Goal: Download file/media

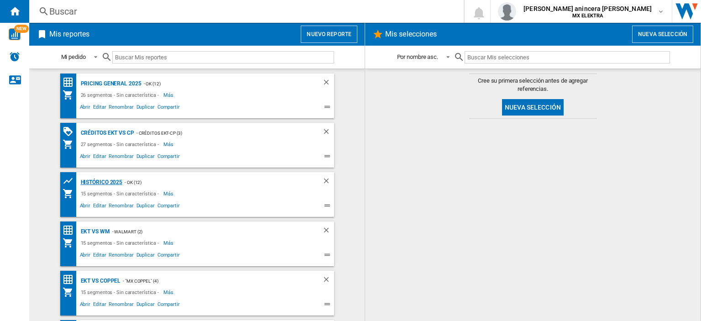
click at [108, 179] on div "HISTÓRICO 2025" at bounding box center [101, 182] width 44 height 11
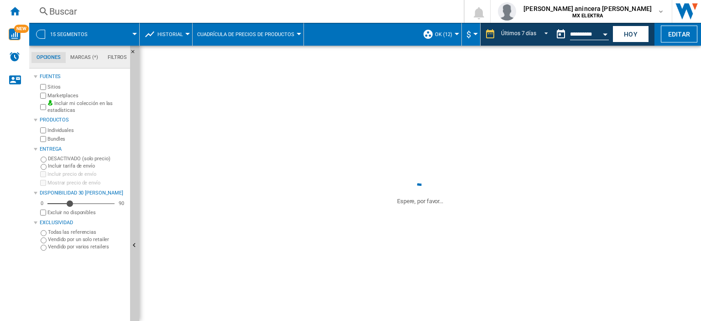
click at [605, 33] on div "Open calendar" at bounding box center [605, 34] width 5 height 2
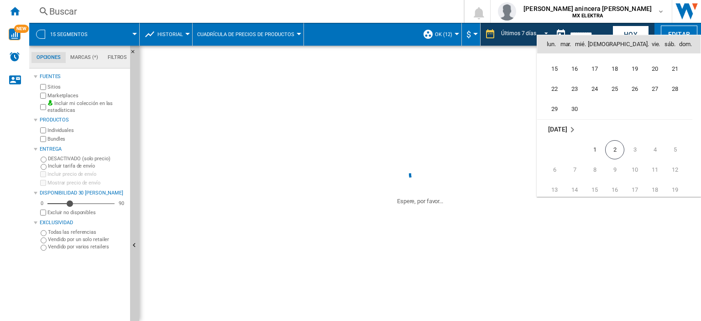
scroll to position [4275, 0]
click at [676, 102] on span "28" at bounding box center [675, 104] width 18 height 18
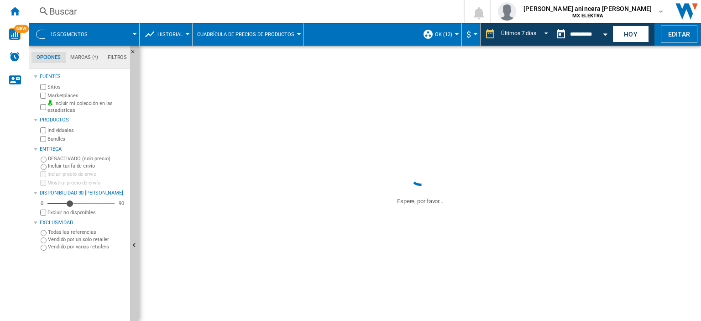
type input "**********"
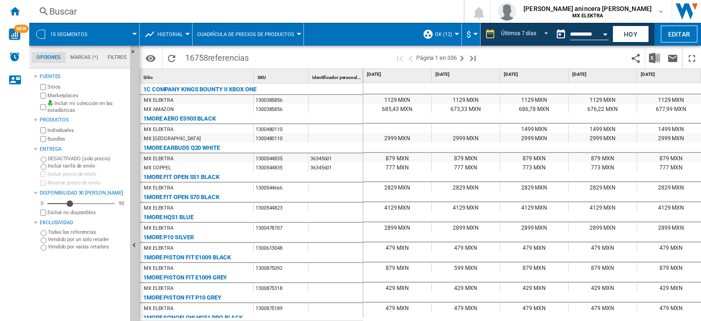
scroll to position [0, 214]
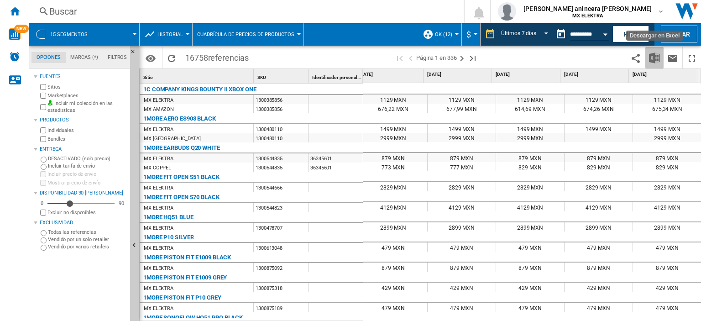
click at [657, 58] on img "Descargar en Excel" at bounding box center [654, 58] width 11 height 11
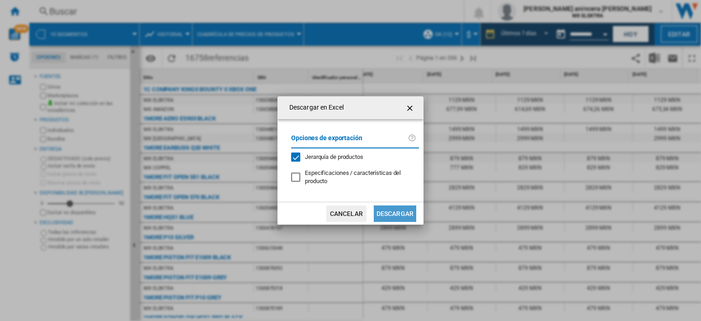
click at [395, 211] on button "Descargar" at bounding box center [395, 213] width 42 height 16
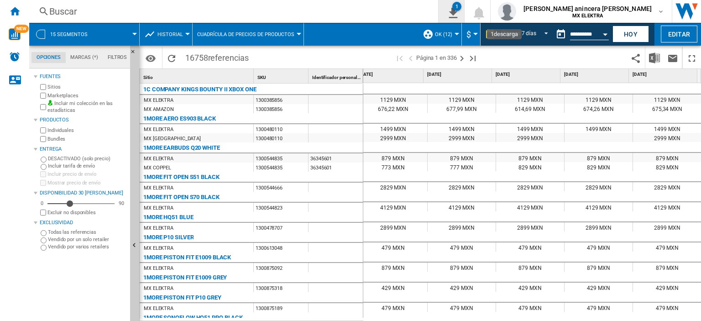
click at [457, 12] on ng-md-icon "1\a descarga" at bounding box center [451, 11] width 11 height 11
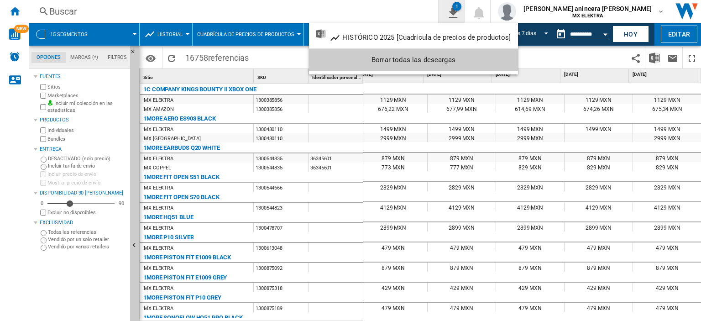
click at [509, 12] on md-backdrop at bounding box center [350, 160] width 701 height 321
